Goal: Task Accomplishment & Management: Manage account settings

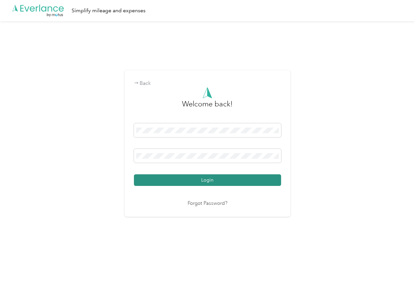
click at [156, 177] on button "Login" at bounding box center [207, 180] width 147 height 12
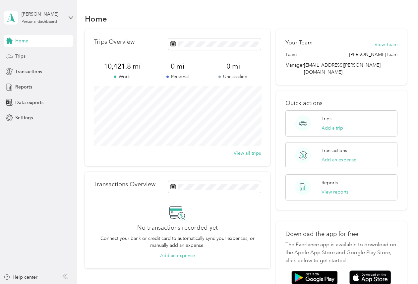
click at [19, 55] on span "Trips" at bounding box center [20, 56] width 10 height 7
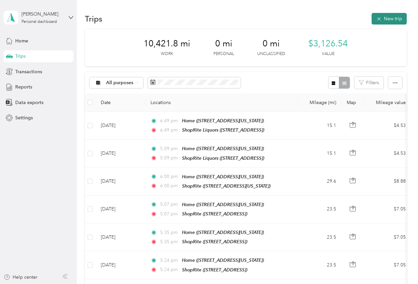
click at [389, 15] on button "New trip" at bounding box center [389, 19] width 35 height 12
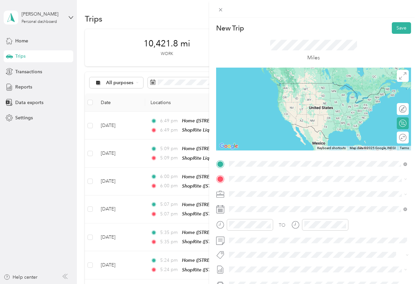
click at [252, 216] on div "Home [STREET_ADDRESS][US_STATE]" at bounding box center [274, 217] width 66 height 14
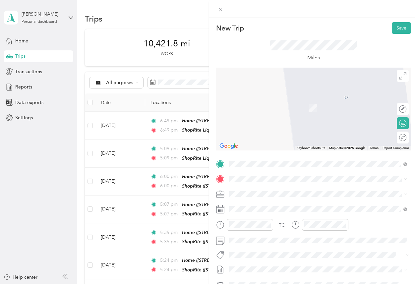
click at [267, 255] on div "TEAM ShopRite [STREET_ADDRESS]" at bounding box center [262, 253] width 43 height 16
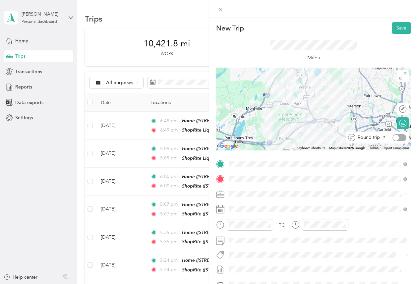
click at [396, 136] on div at bounding box center [396, 138] width 6 height 6
click at [397, 27] on button "Save" at bounding box center [401, 28] width 19 height 12
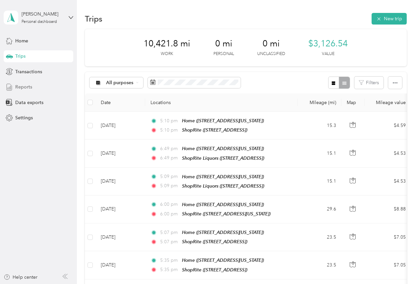
click at [22, 85] on span "Reports" at bounding box center [23, 87] width 17 height 7
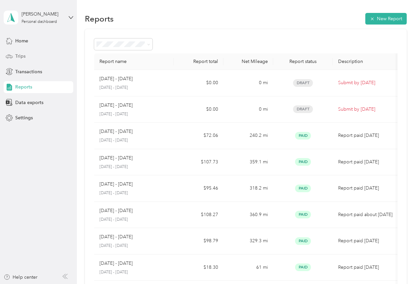
click at [22, 55] on span "Trips" at bounding box center [20, 56] width 10 height 7
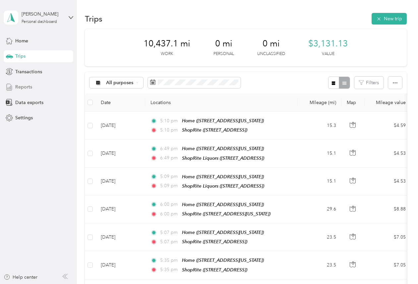
click at [18, 85] on span "Reports" at bounding box center [23, 87] width 17 height 7
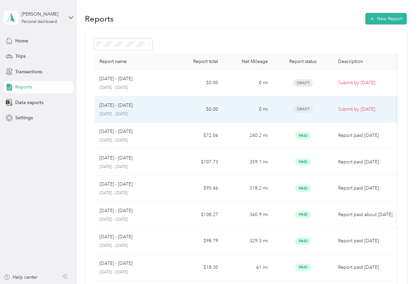
click at [130, 103] on p "[DATE] - [DATE]" at bounding box center [115, 105] width 33 height 7
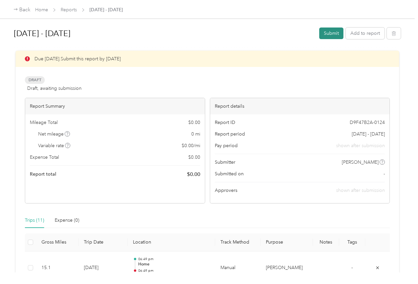
click at [330, 32] on button "Submit" at bounding box center [331, 34] width 24 height 12
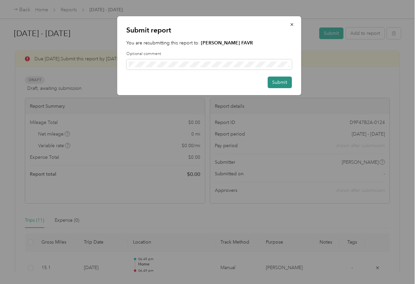
click at [281, 79] on button "Submit" at bounding box center [280, 83] width 24 height 12
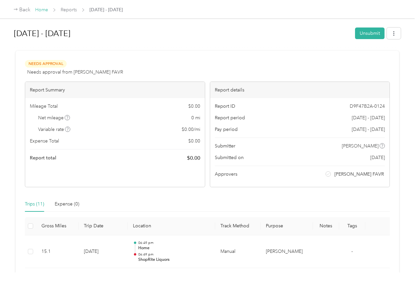
click at [43, 9] on link "Home" at bounding box center [41, 10] width 13 height 6
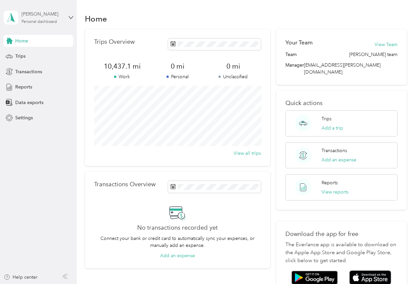
click at [46, 21] on div "Personal dashboard" at bounding box center [39, 22] width 35 height 4
click at [24, 53] on div "Log out" at bounding box center [23, 50] width 26 height 7
